Goal: Task Accomplishment & Management: Use online tool/utility

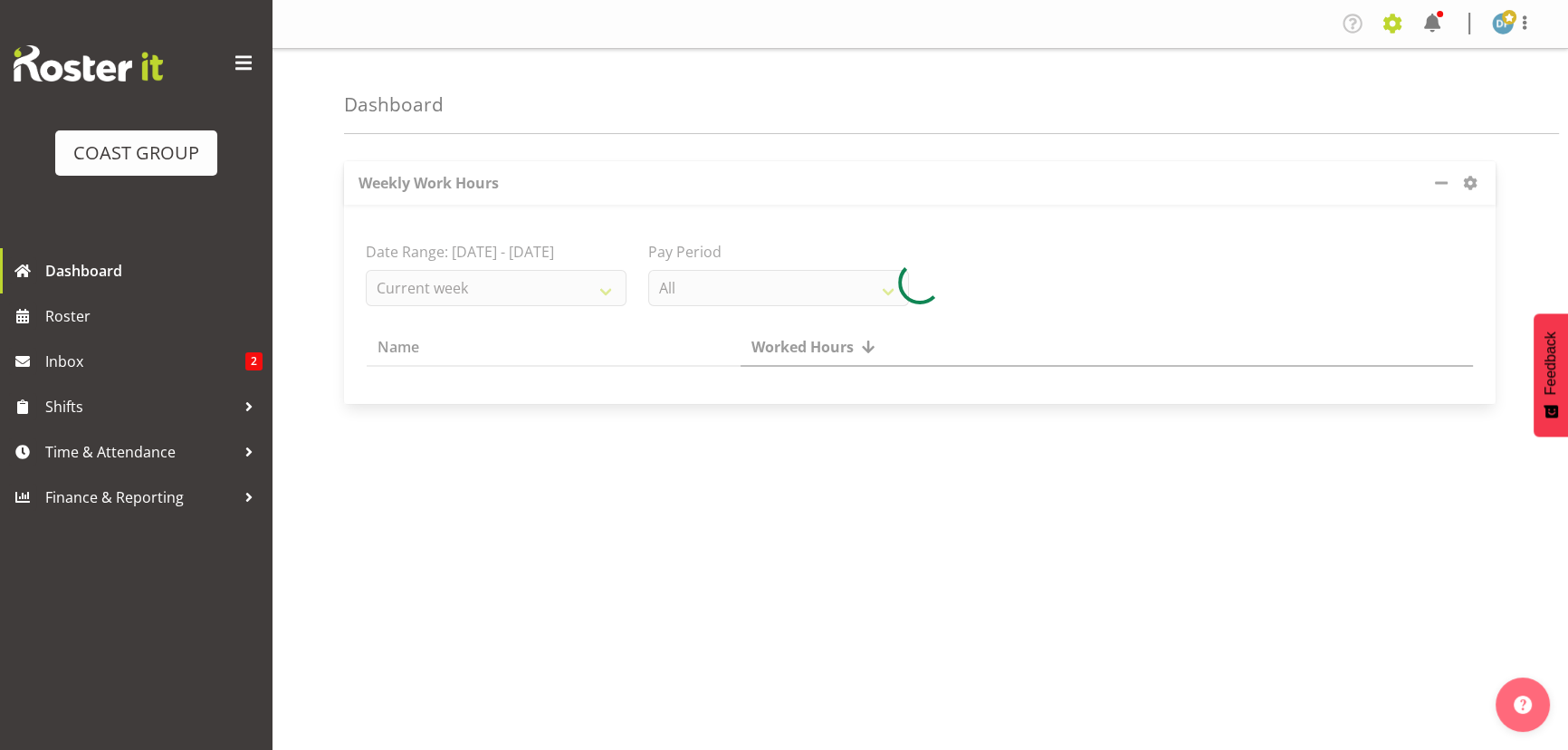
click at [1389, 21] on span at bounding box center [1392, 23] width 29 height 29
click at [1260, 94] on link "Jobs" at bounding box center [1320, 98] width 174 height 32
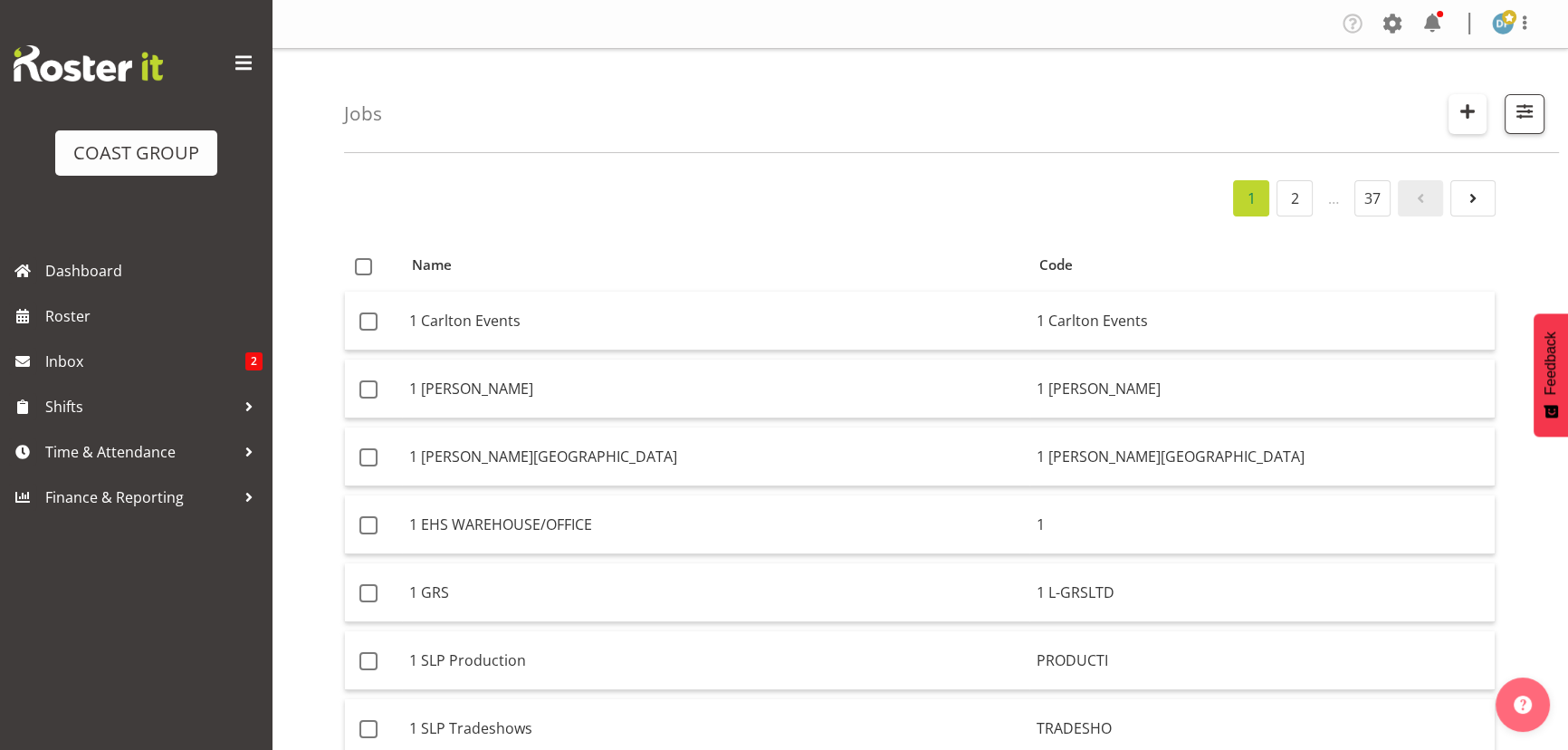
click at [1467, 106] on span "button" at bounding box center [1468, 111] width 24 height 24
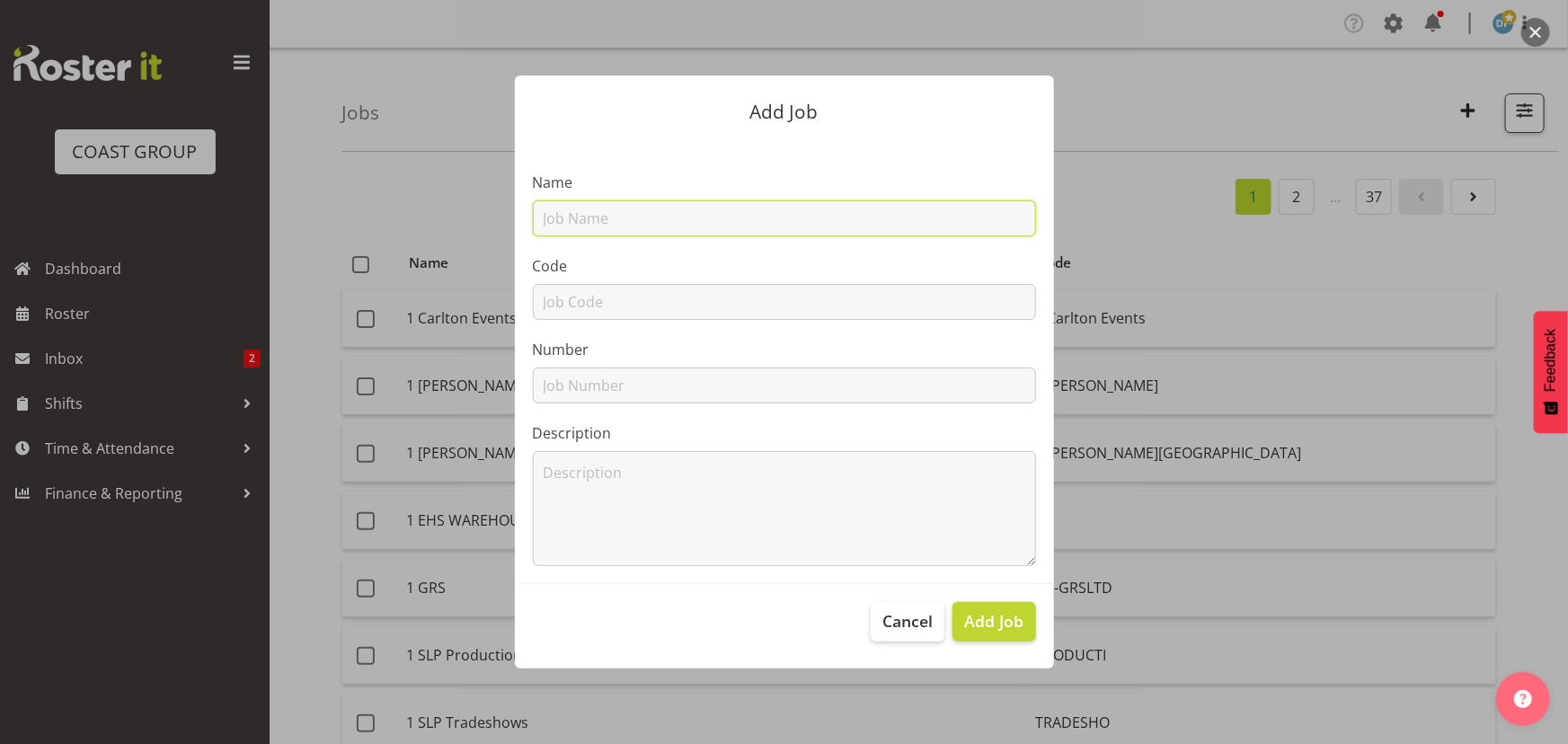
click at [582, 219] on input "text" at bounding box center [784, 218] width 503 height 36
type input "22510016 - Unoloco (Ownbrand) @ Woolworths Expo"
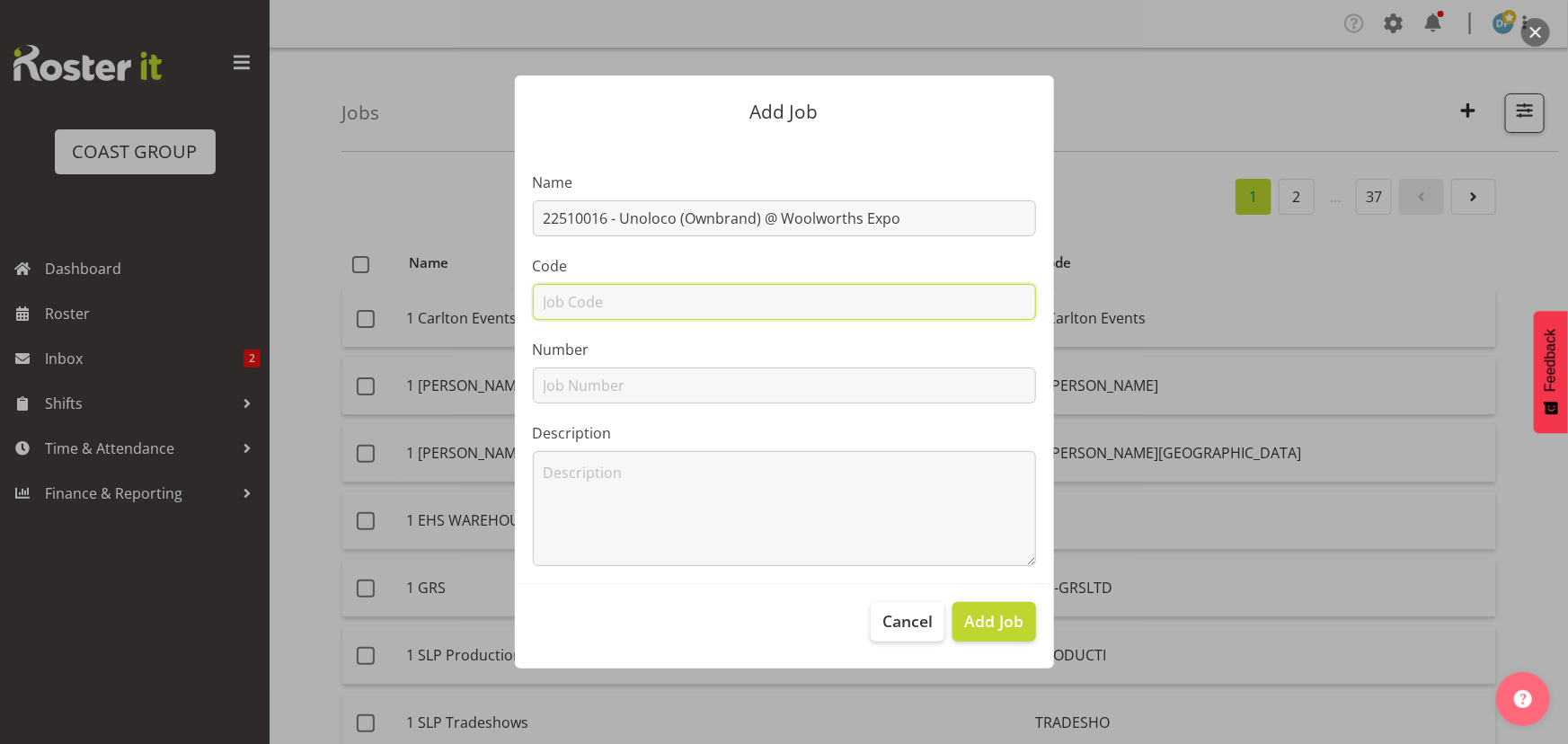
click at [693, 307] on input "text" at bounding box center [784, 302] width 503 height 36
type input "22510016"
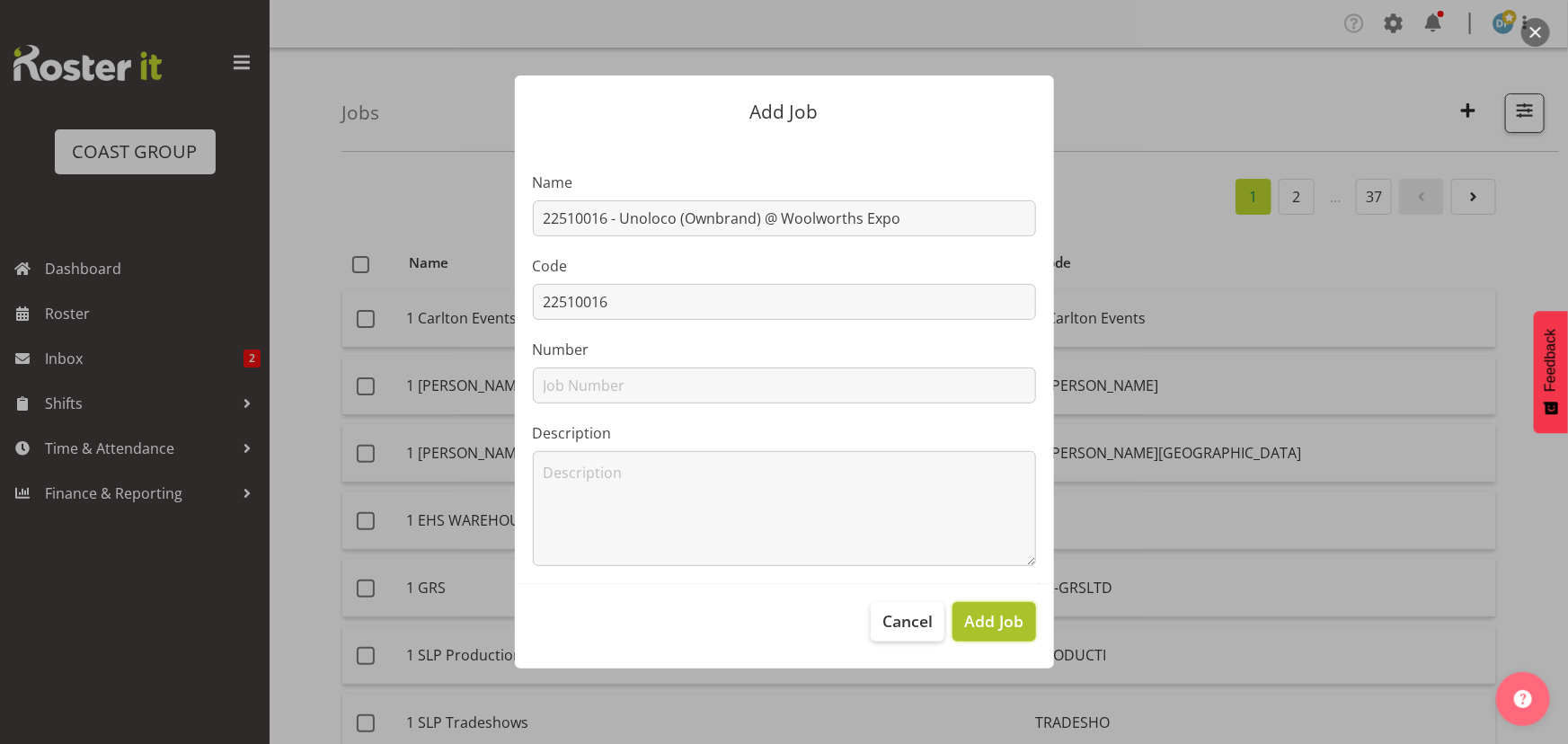
click at [990, 614] on span "Add Job" at bounding box center [994, 621] width 60 height 23
